Goal: Navigation & Orientation: Find specific page/section

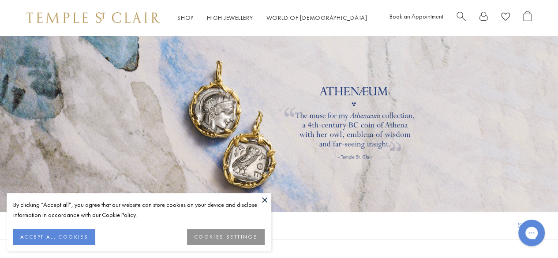
click at [263, 200] on button at bounding box center [264, 199] width 13 height 13
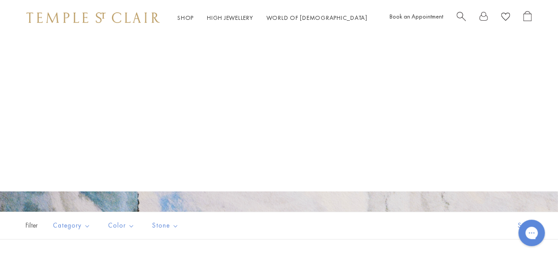
scroll to position [226, 0]
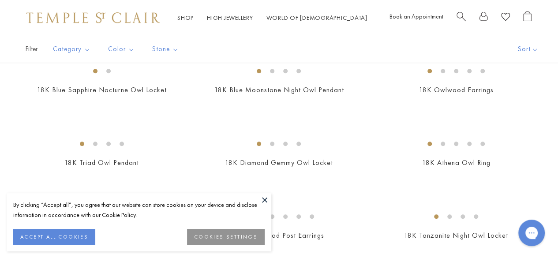
scroll to position [355, 0]
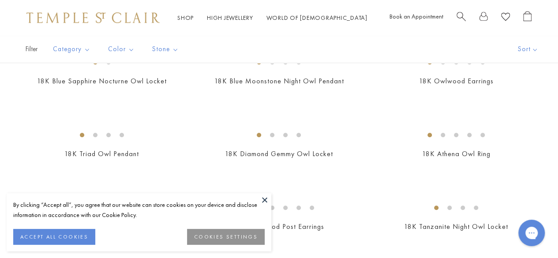
click at [265, 200] on button at bounding box center [264, 199] width 13 height 13
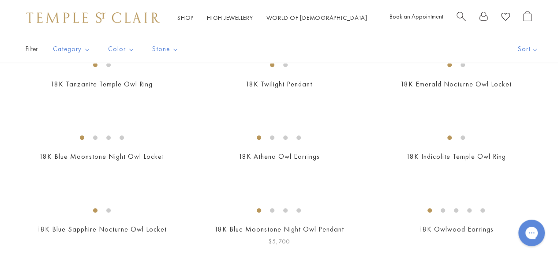
scroll to position [0, 0]
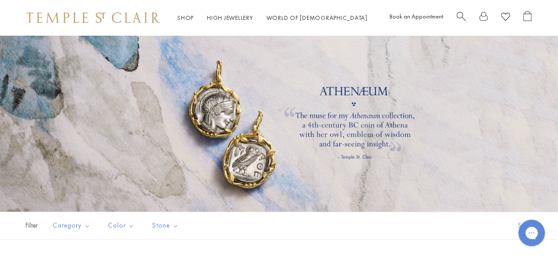
click at [181, 19] on link "Shop Shop" at bounding box center [185, 18] width 16 height 8
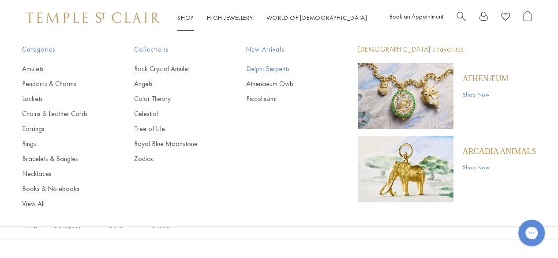
click at [268, 72] on link "Delphi Serpents" at bounding box center [284, 69] width 77 height 10
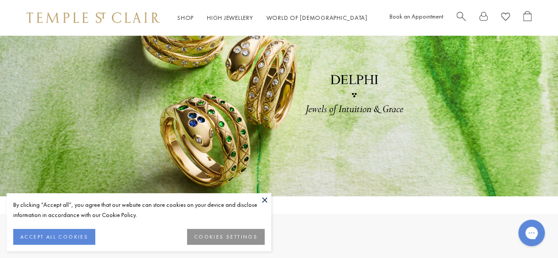
scroll to position [60, 0]
click at [267, 200] on button at bounding box center [264, 199] width 13 height 13
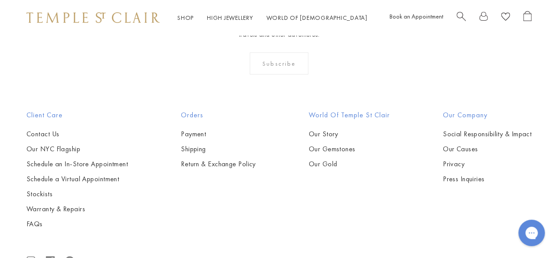
scroll to position [1510, 0]
